Goal: Book appointment/travel/reservation

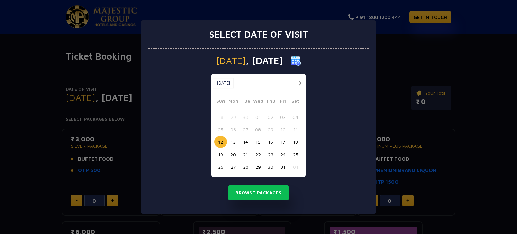
click at [270, 142] on button "16" at bounding box center [270, 142] width 12 height 12
click at [256, 195] on button "Browse Packages" at bounding box center [258, 192] width 61 height 15
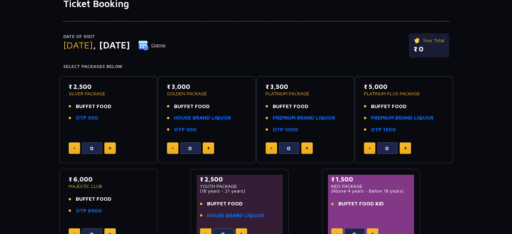
scroll to position [62, 0]
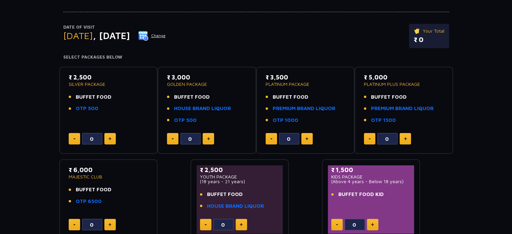
click at [108, 137] on img at bounding box center [109, 138] width 3 height 3
type input "1"
click at [213, 135] on button at bounding box center [208, 138] width 11 height 11
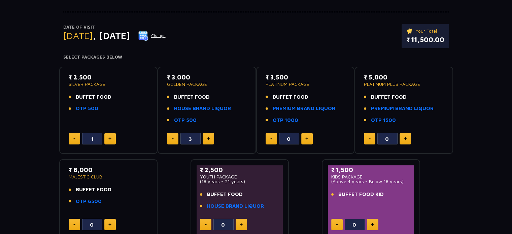
click at [213, 135] on button at bounding box center [208, 138] width 11 height 11
type input "6"
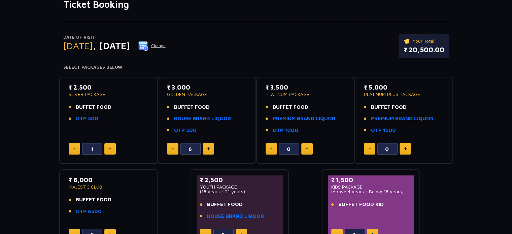
scroll to position [53, 0]
